Goal: Navigation & Orientation: Understand site structure

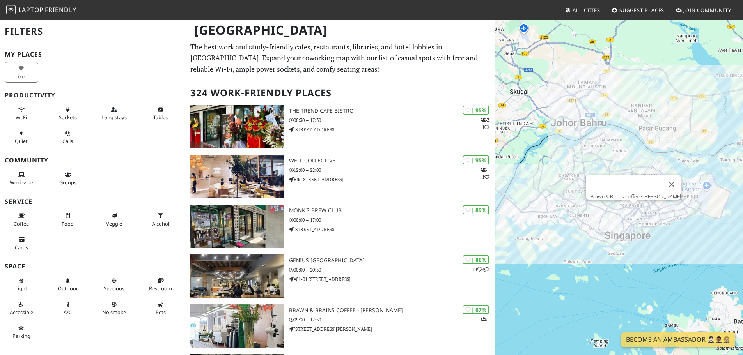
scroll to position [39, 0]
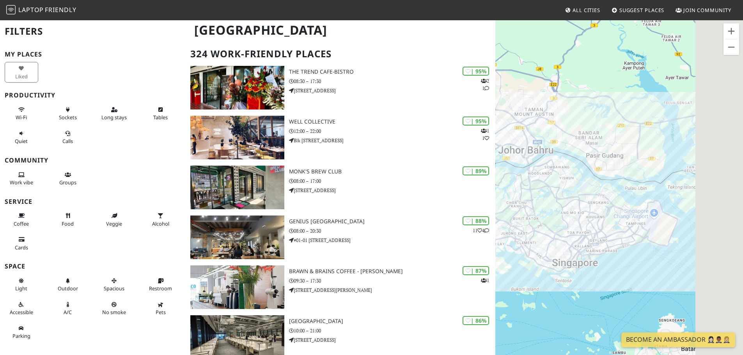
drag, startPoint x: 618, startPoint y: 227, endPoint x: 551, endPoint y: 261, distance: 75.2
click at [551, 261] on div "To navigate, press the arrow keys." at bounding box center [619, 196] width 248 height 355
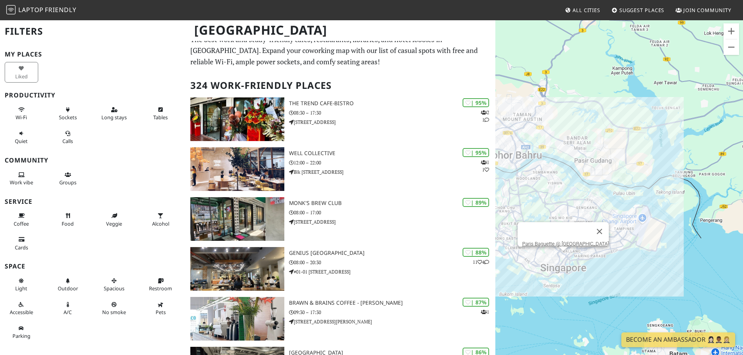
scroll to position [0, 0]
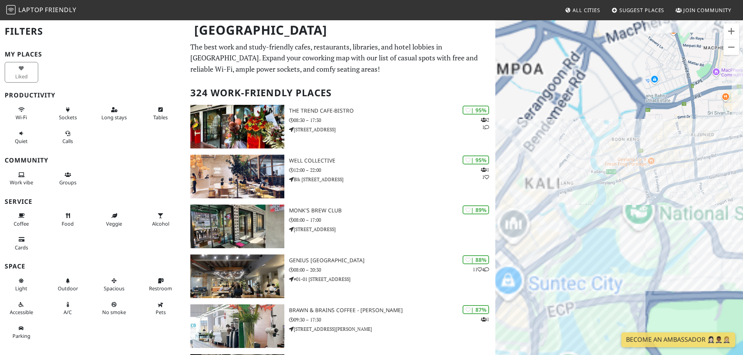
drag, startPoint x: 514, startPoint y: 256, endPoint x: 713, endPoint y: 68, distance: 273.4
click at [708, 70] on div "To navigate, press the arrow keys." at bounding box center [619, 196] width 248 height 355
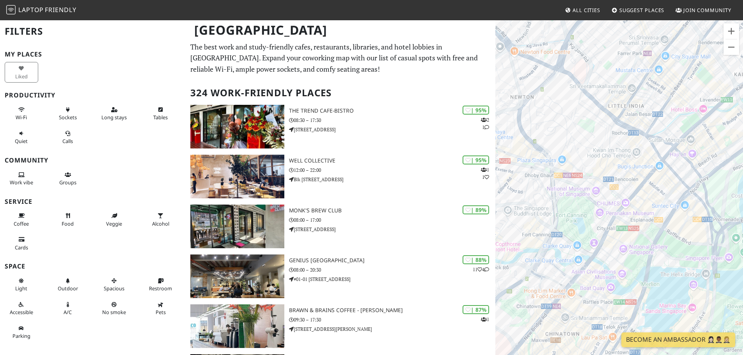
drag, startPoint x: 652, startPoint y: 152, endPoint x: 748, endPoint y: 139, distance: 96.9
click at [743, 139] on html "Laptop Friendly All Cities Suggest Places Join Community [GEOGRAPHIC_DATA] Filt…" at bounding box center [371, 177] width 743 height 355
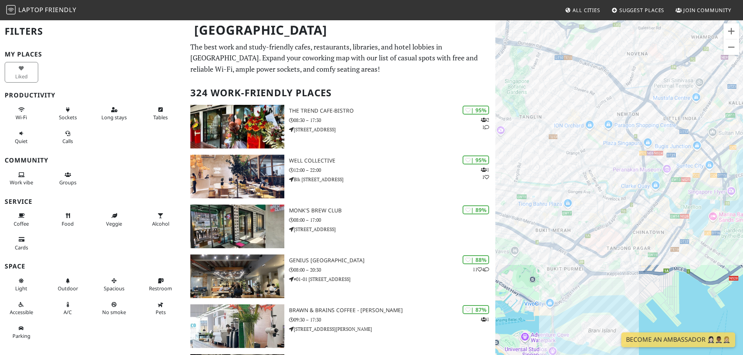
drag, startPoint x: 574, startPoint y: 277, endPoint x: 606, endPoint y: 247, distance: 43.6
click at [606, 247] on div "To navigate, press the arrow keys." at bounding box center [619, 196] width 248 height 355
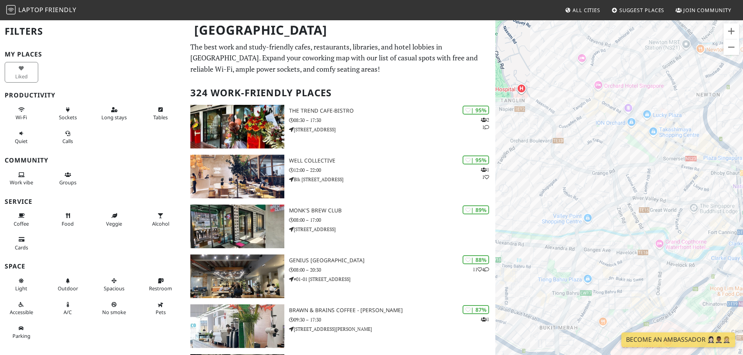
drag, startPoint x: 588, startPoint y: 160, endPoint x: 653, endPoint y: 235, distance: 99.0
click at [653, 235] on div "To navigate, press the arrow keys." at bounding box center [619, 196] width 248 height 355
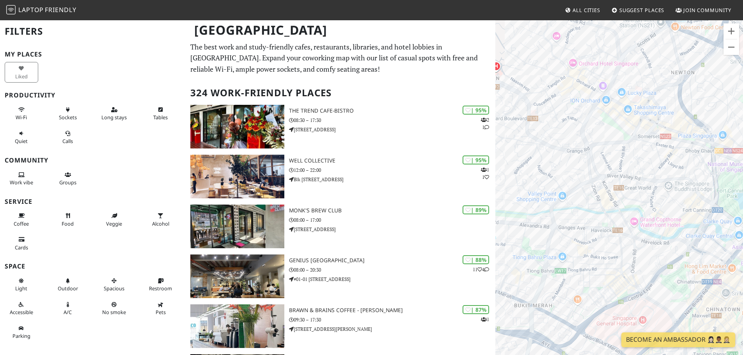
drag, startPoint x: 678, startPoint y: 278, endPoint x: 626, endPoint y: 241, distance: 63.7
click at [648, 253] on div "To navigate, press the arrow keys." at bounding box center [619, 196] width 248 height 355
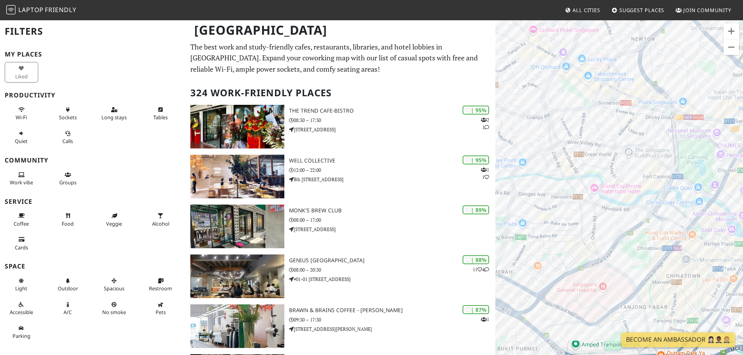
drag, startPoint x: 618, startPoint y: 234, endPoint x: 575, endPoint y: 199, distance: 55.2
click at [575, 199] on div "To navigate, press the arrow keys." at bounding box center [619, 196] width 248 height 355
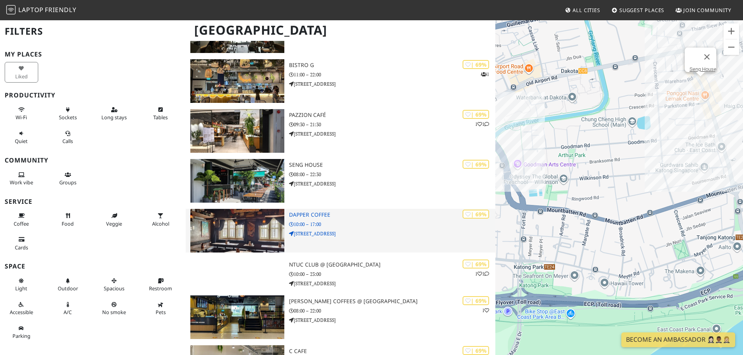
scroll to position [3159, 0]
